Goal: Find specific page/section: Find specific page/section

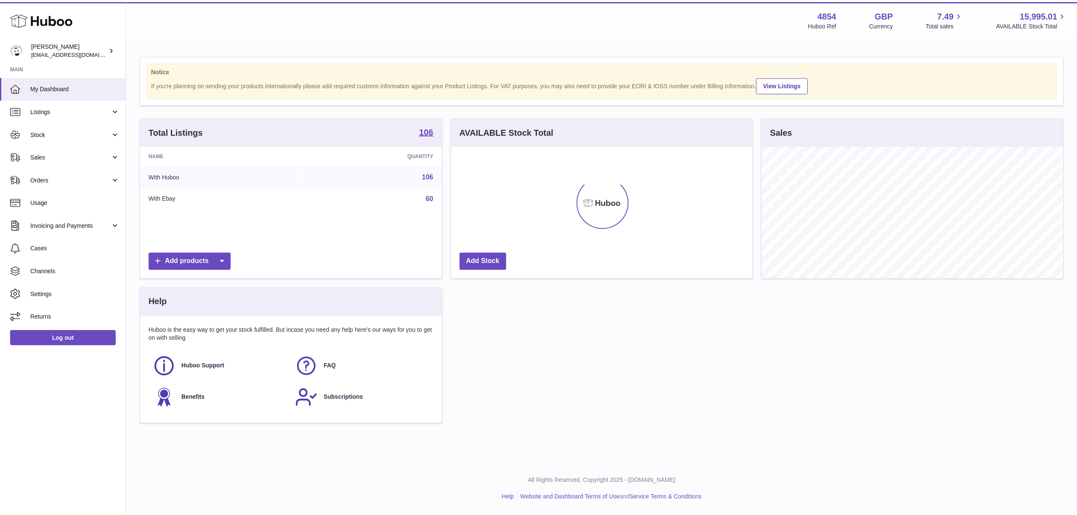
scroll to position [423719, 423551]
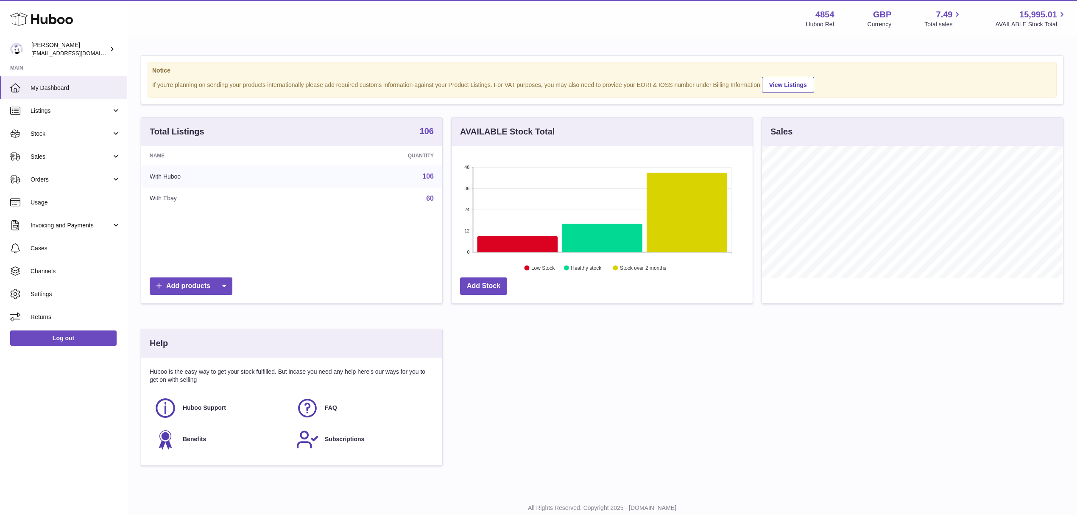
click at [421, 131] on strong "106" at bounding box center [427, 131] width 14 height 8
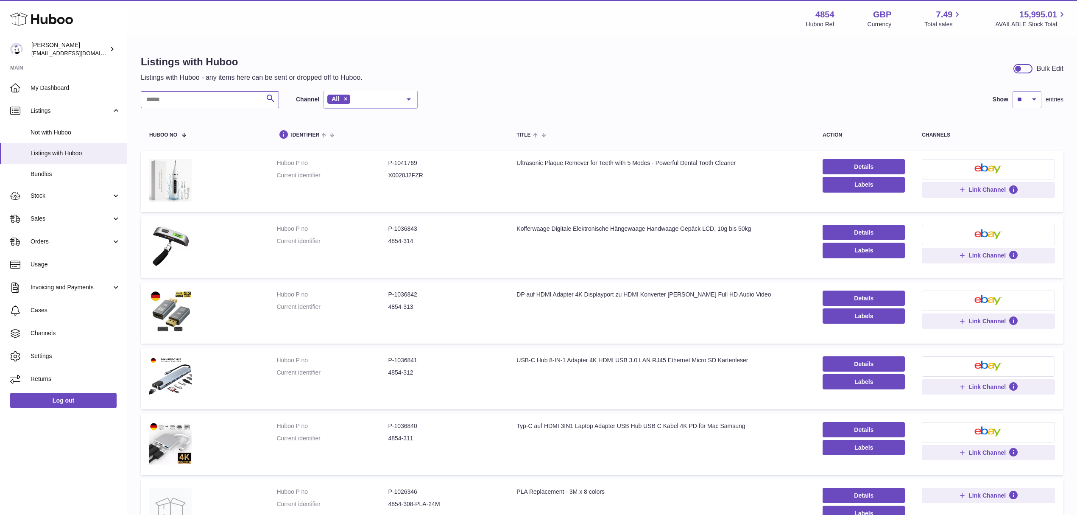
click at [190, 100] on input "text" at bounding box center [210, 99] width 138 height 17
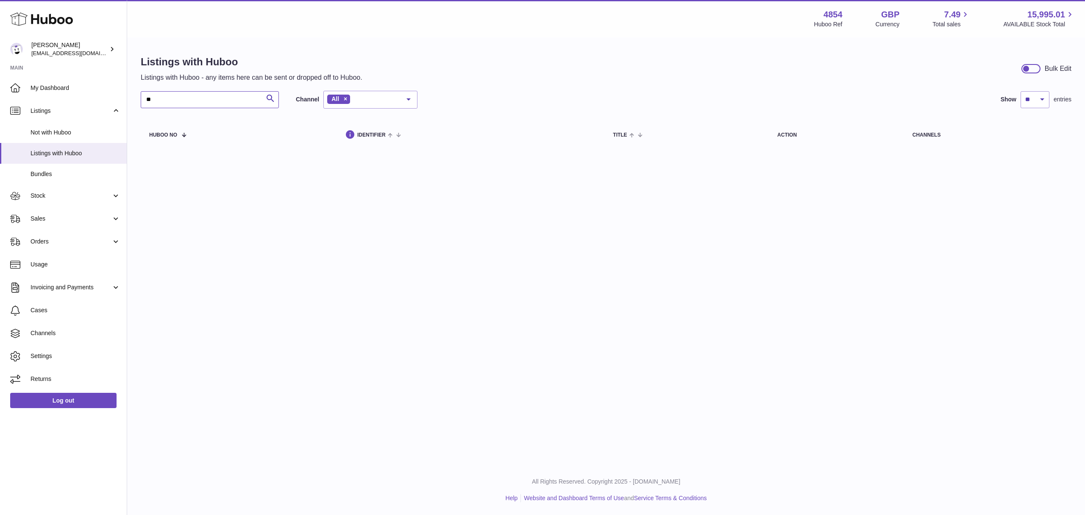
type input "*"
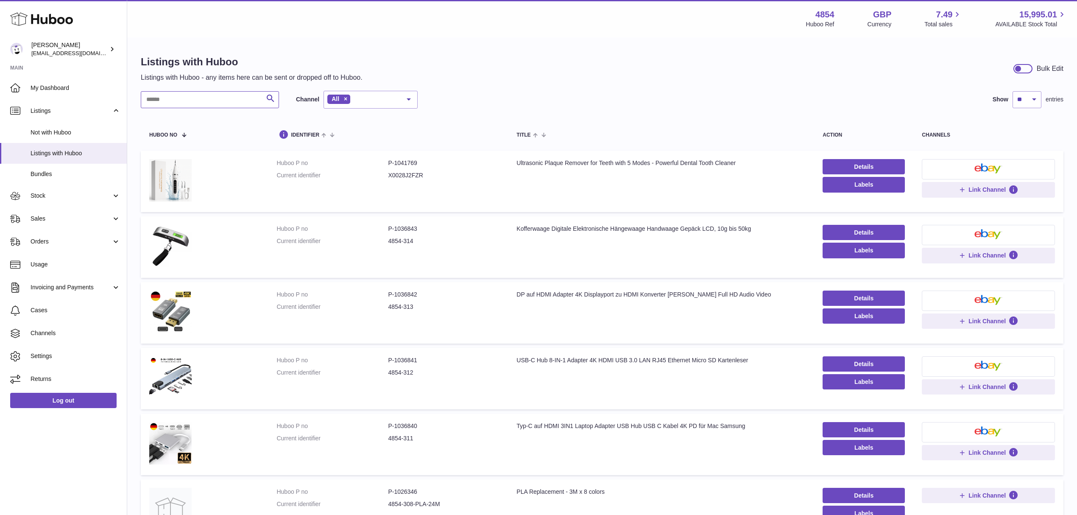
click at [157, 99] on input "text" at bounding box center [210, 99] width 138 height 17
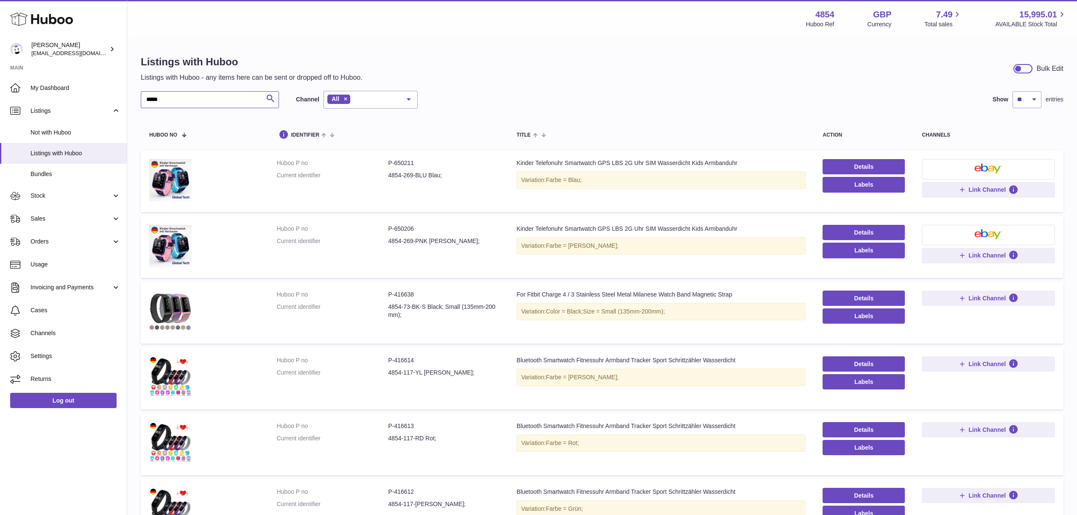
drag, startPoint x: 182, startPoint y: 104, endPoint x: 133, endPoint y: 100, distance: 49.8
click at [133, 100] on div "Listings with Huboo Listings with Huboo - any items here can be sent or dropped…" at bounding box center [601, 441] width 949 height 807
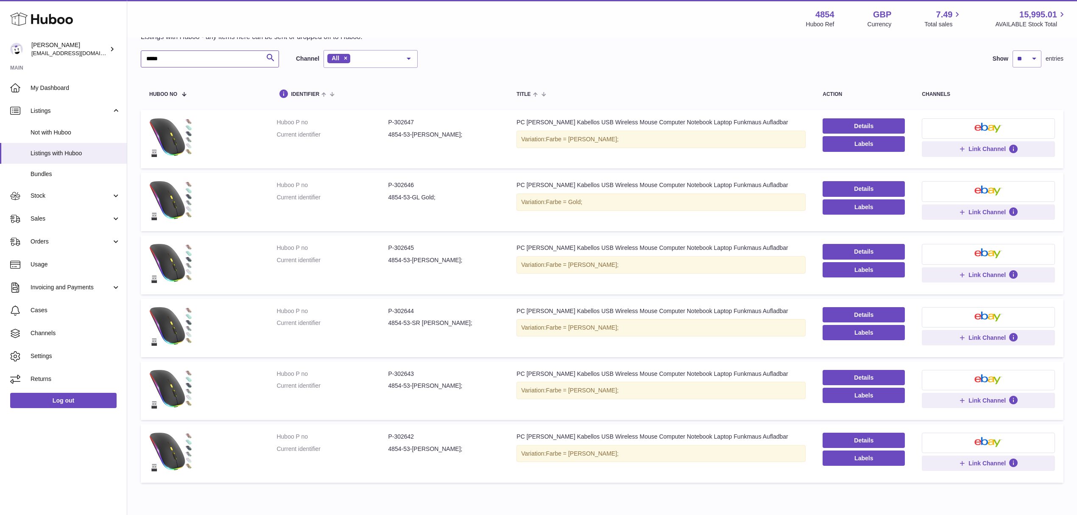
scroll to position [79, 0]
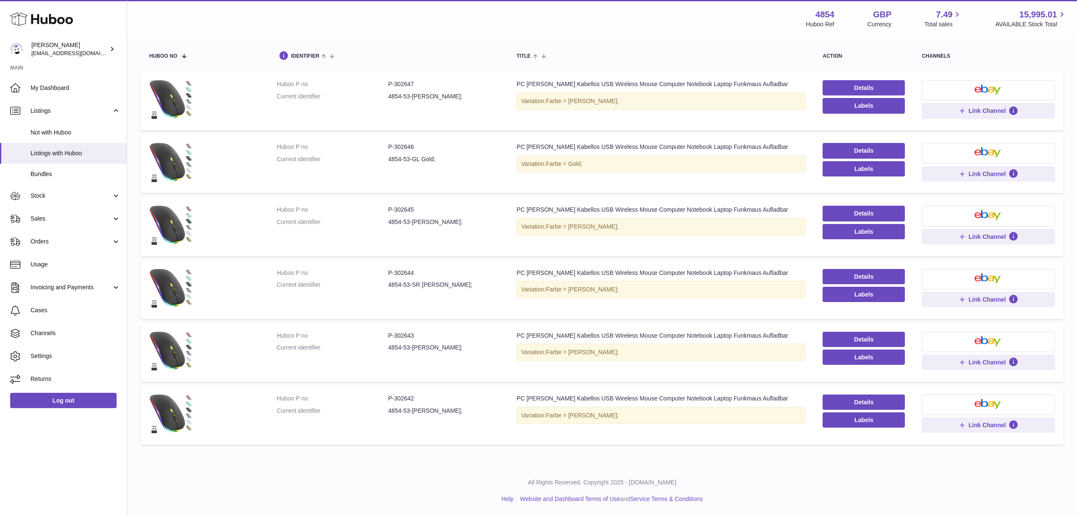
type input "*****"
click at [409, 401] on dd "P-302642" at bounding box center [443, 398] width 111 height 8
